Goal: Task Accomplishment & Management: Use online tool/utility

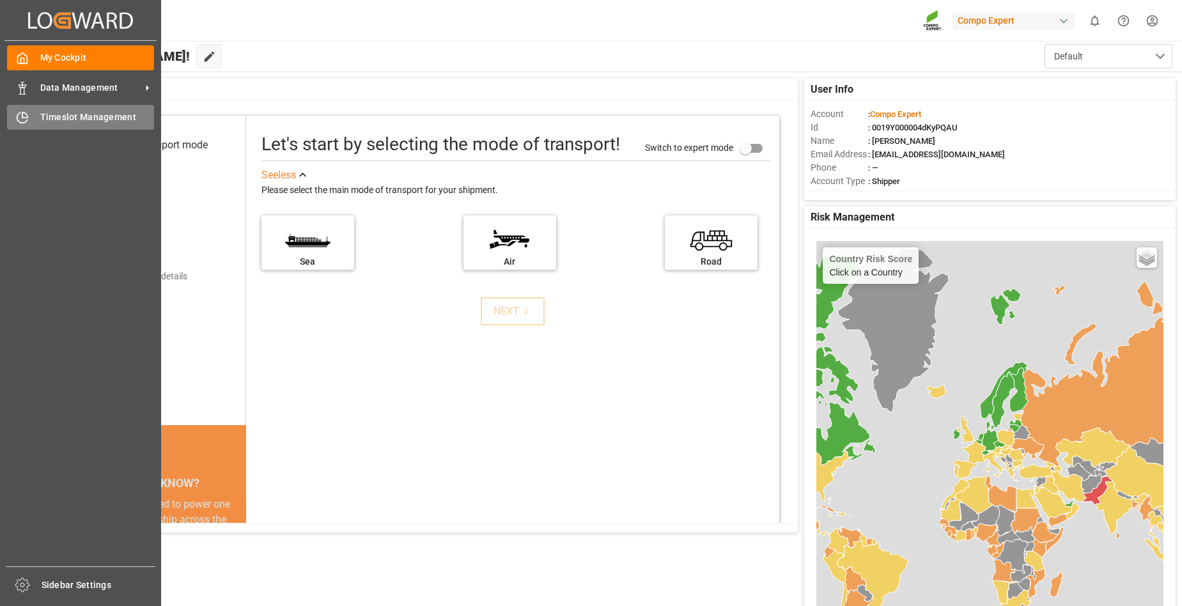
click at [38, 116] on div "Timeslot Management Timeslot Management" at bounding box center [80, 117] width 147 height 25
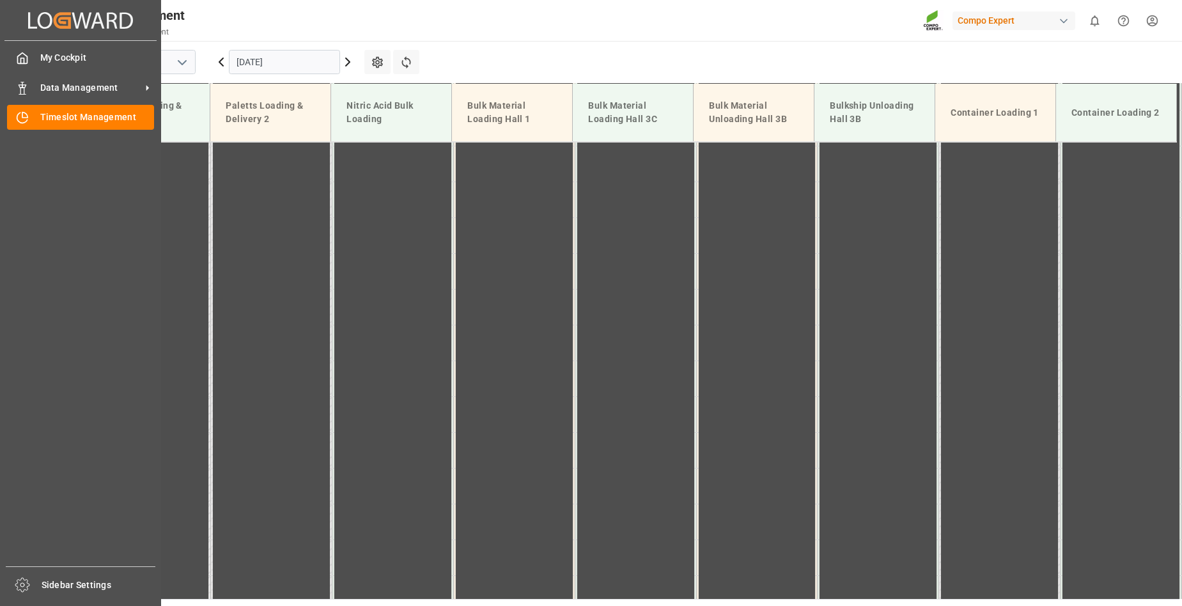
scroll to position [650, 0]
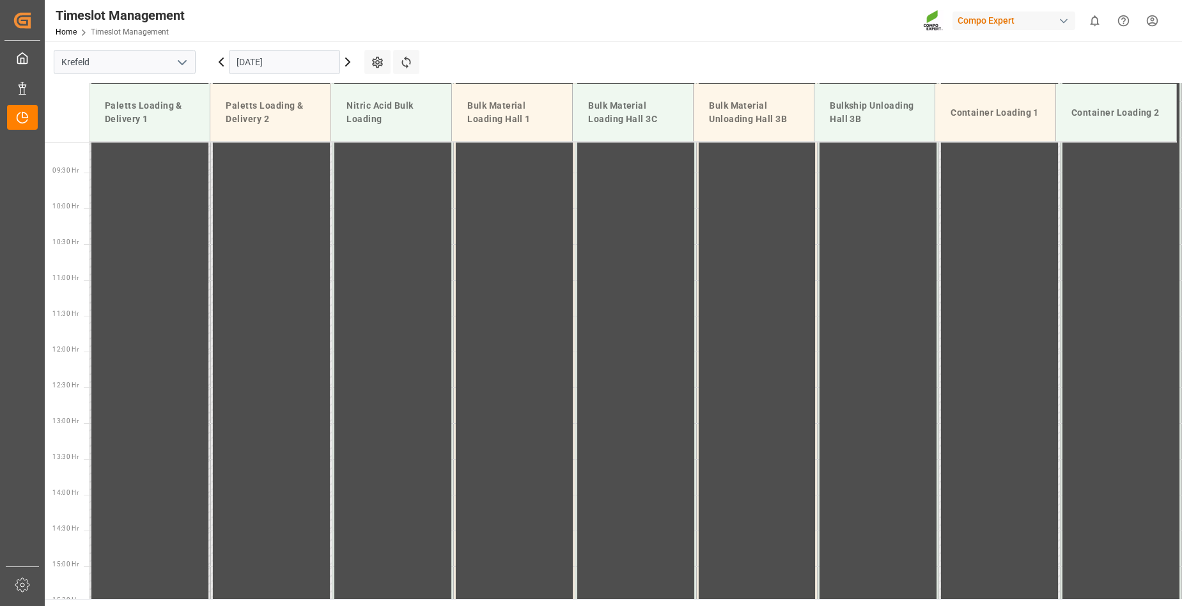
click at [346, 60] on icon at bounding box center [347, 61] width 15 height 15
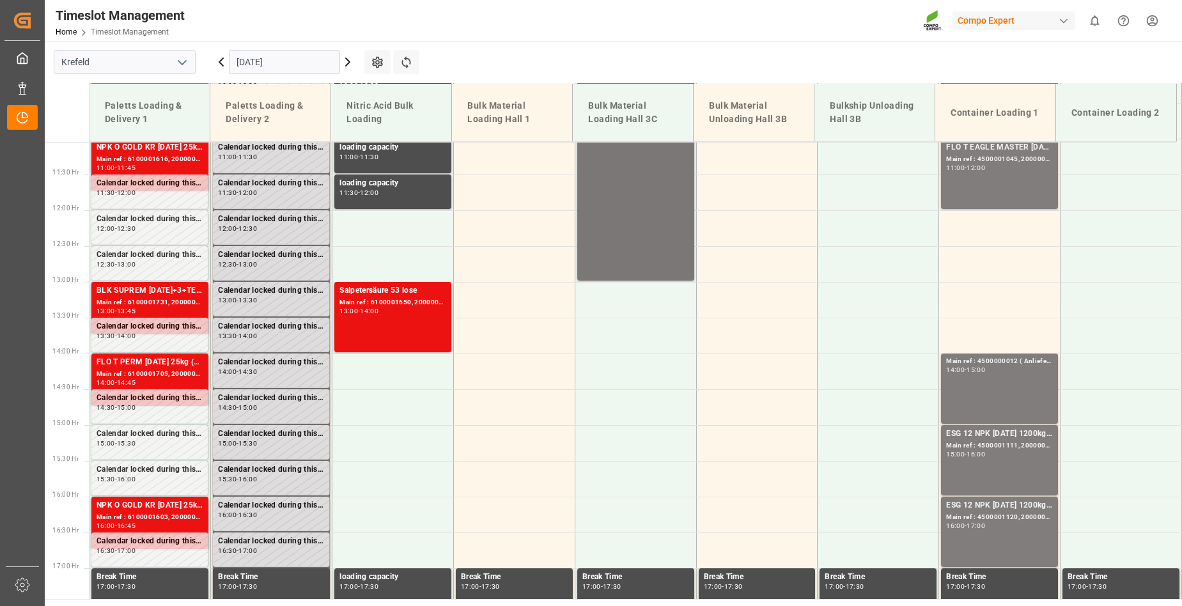
scroll to position [777, 0]
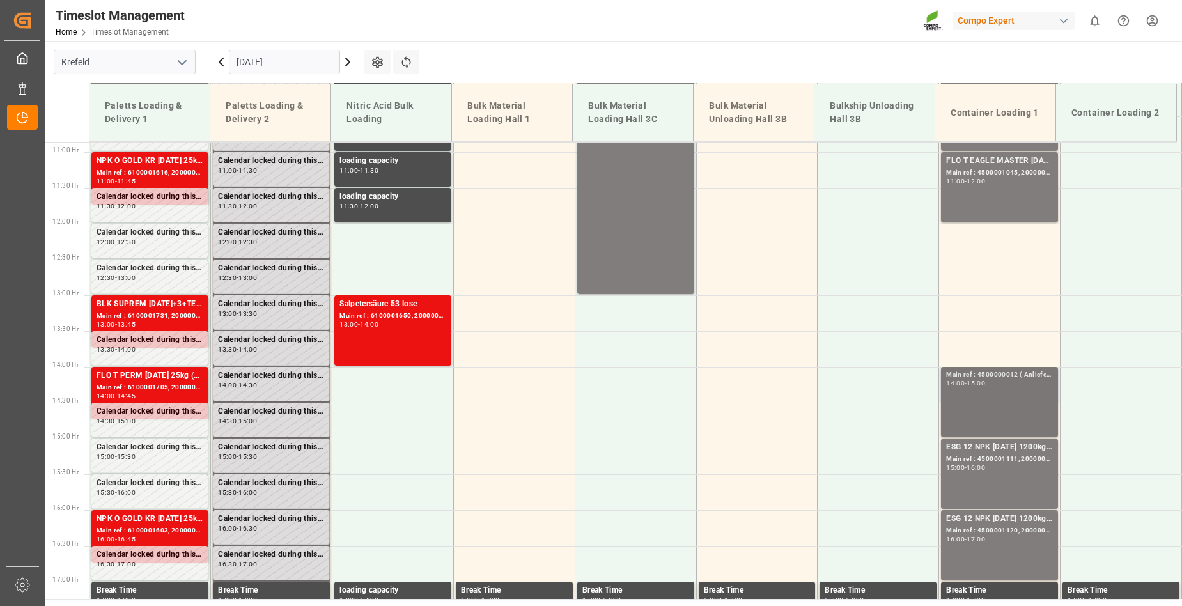
click at [993, 398] on div "Main ref : 4500000012 ( Anlieferung), 14:00 - 15:00" at bounding box center [999, 402] width 107 height 65
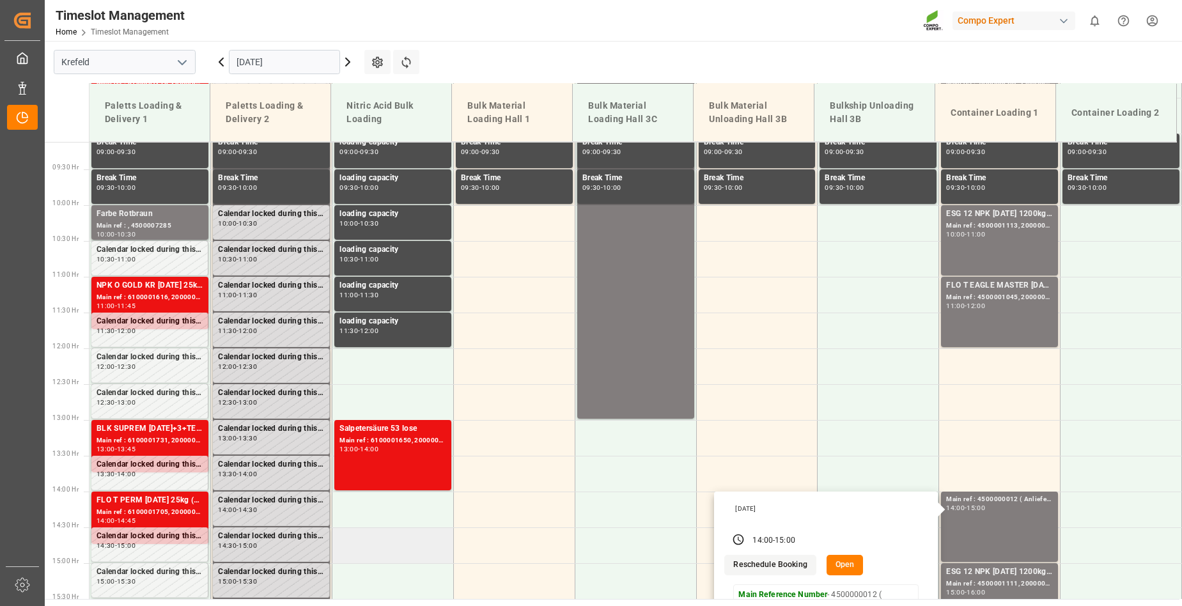
scroll to position [650, 0]
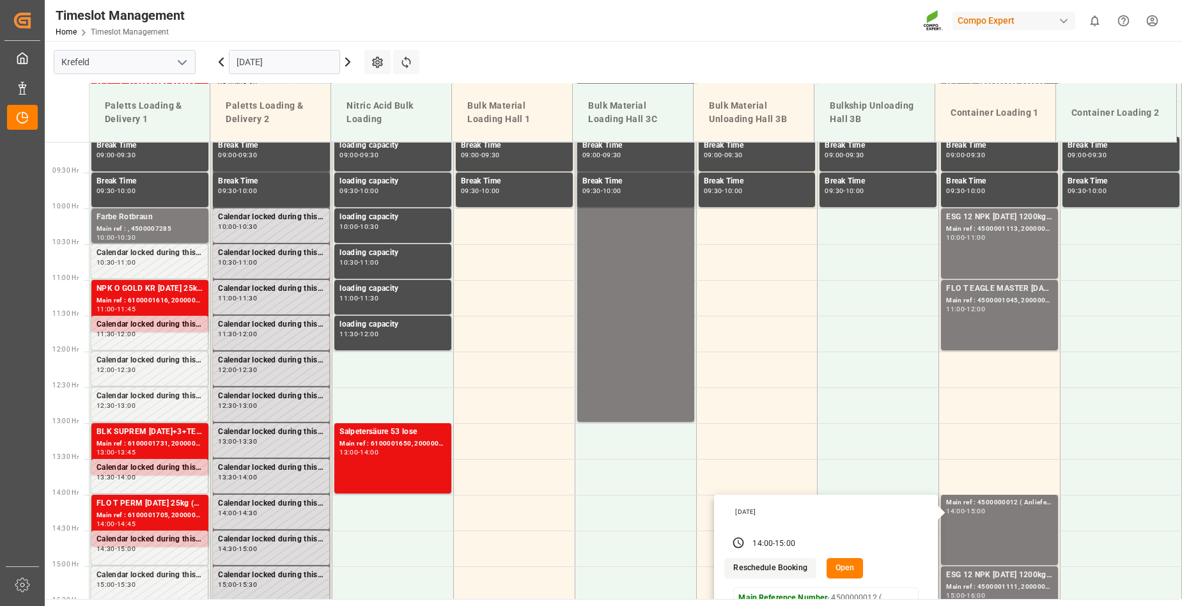
click at [348, 63] on icon at bounding box center [348, 62] width 4 height 8
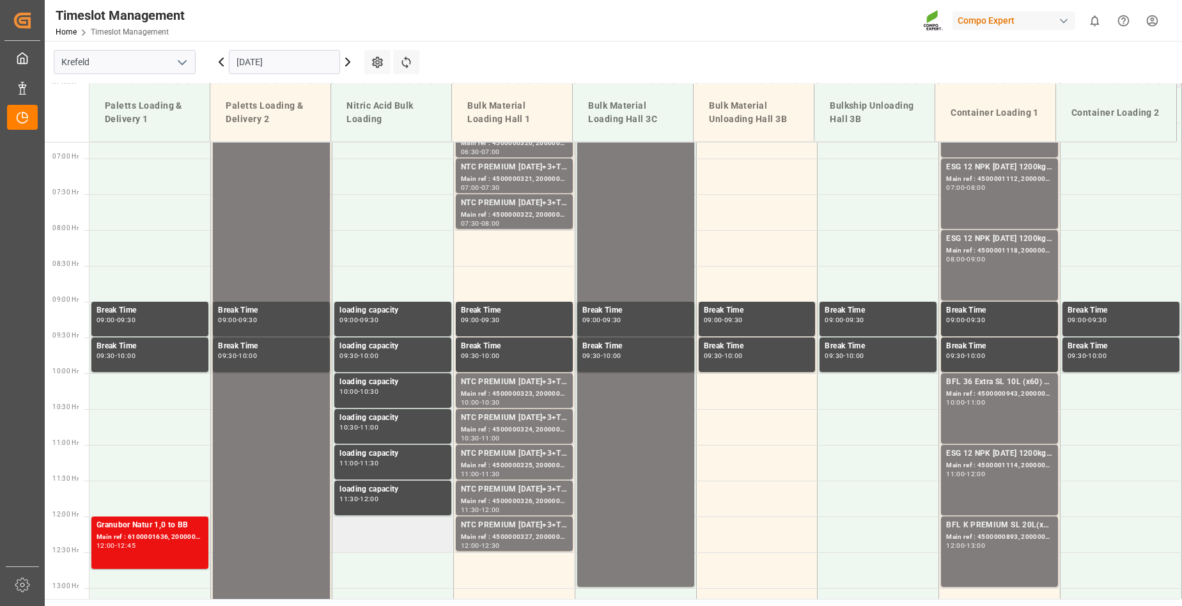
scroll to position [394, 0]
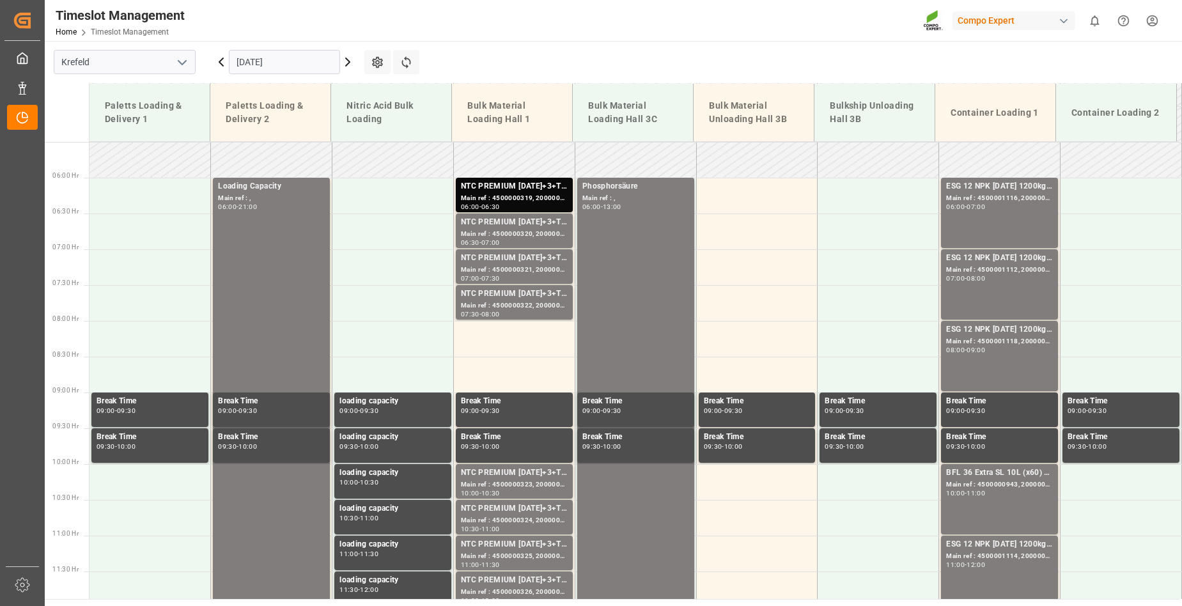
click at [345, 61] on icon at bounding box center [347, 61] width 15 height 15
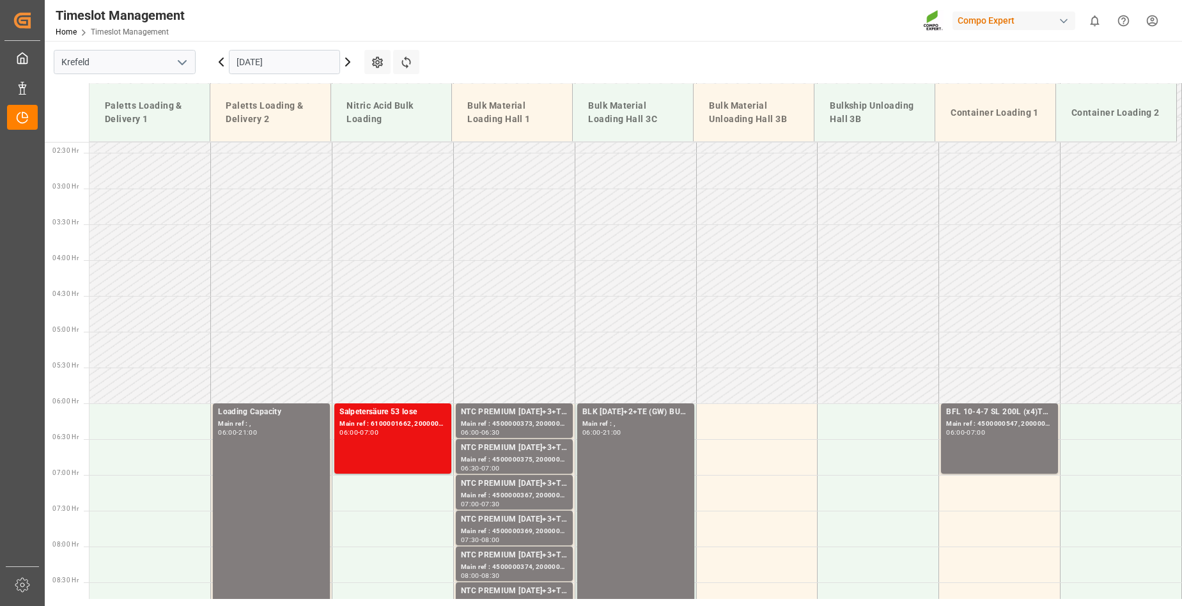
scroll to position [138, 0]
